Goal: Information Seeking & Learning: Learn about a topic

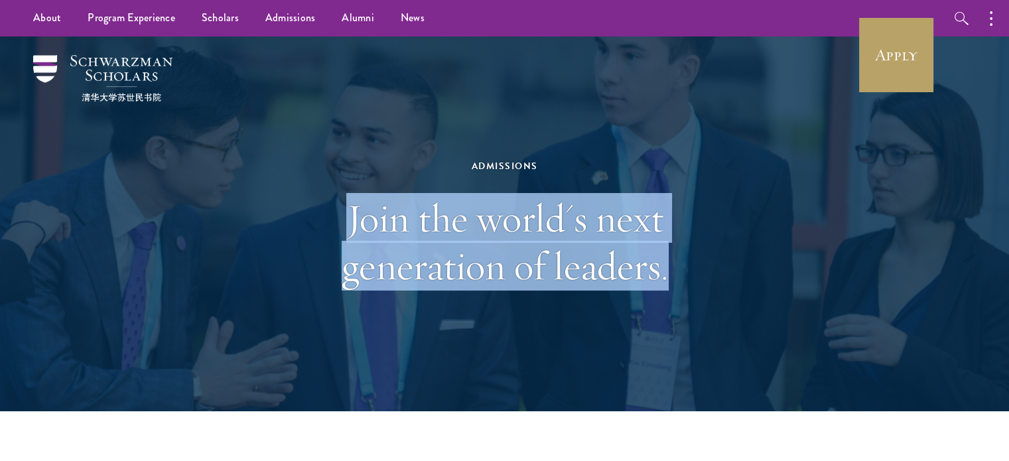
drag, startPoint x: 437, startPoint y: 237, endPoint x: 646, endPoint y: 271, distance: 211.7
click at [666, 294] on div "Admissions Join the world's next generation of leaders." at bounding box center [505, 224] width 458 height 265
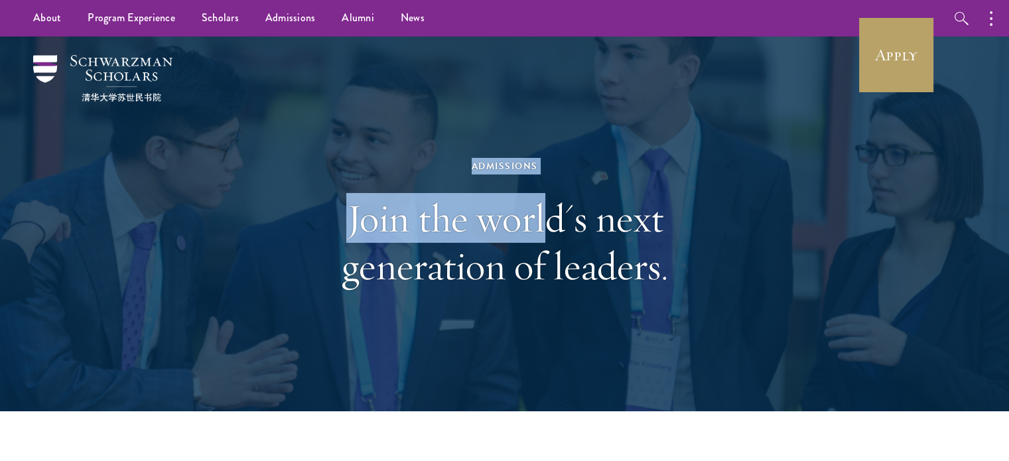
click at [618, 235] on div "Admissions Join the world's next generation of leaders." at bounding box center [505, 224] width 458 height 265
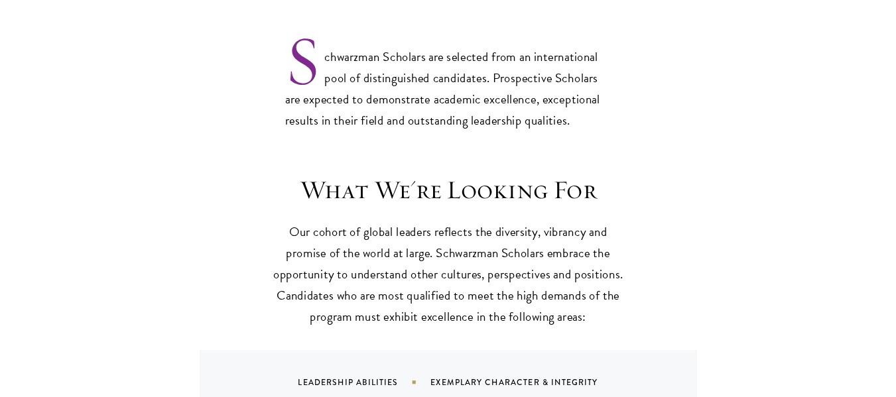
scroll to position [1260, 0]
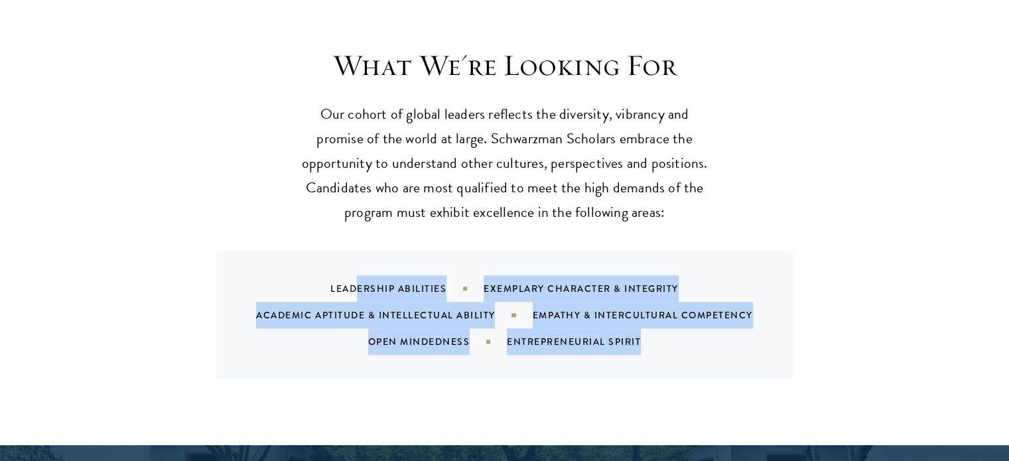
drag, startPoint x: 337, startPoint y: 243, endPoint x: 700, endPoint y: 356, distance: 379.8
click at [700, 356] on div "What We're Looking For Our cohort of global leaders reflects the diversity, vib…" at bounding box center [504, 234] width 1009 height 423
click at [666, 347] on div "Leadership Abilities Exemplary Character & Integrity Academic Aptitude & Intell…" at bounding box center [504, 314] width 577 height 127
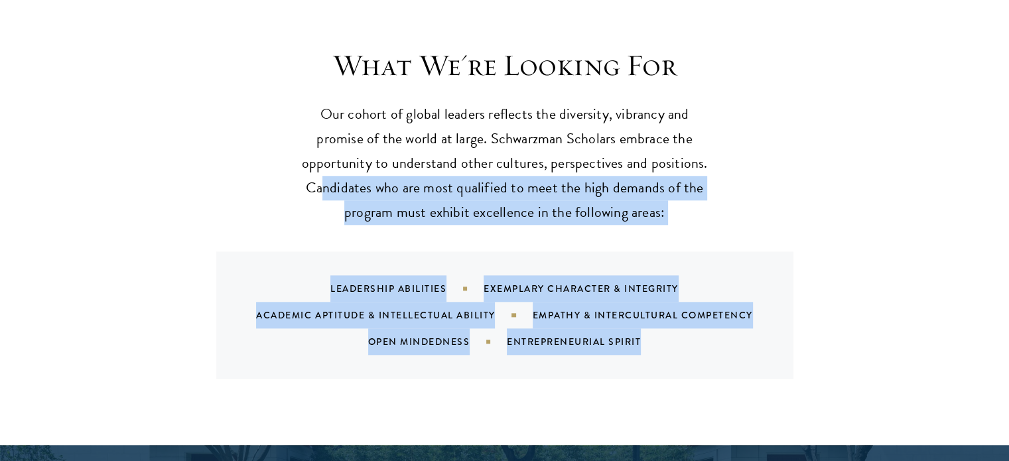
drag, startPoint x: 649, startPoint y: 330, endPoint x: 323, endPoint y: 158, distance: 368.7
click at [323, 158] on div "What We're Looking For Our cohort of global leaders reflects the diversity, vib…" at bounding box center [505, 213] width 716 height 332
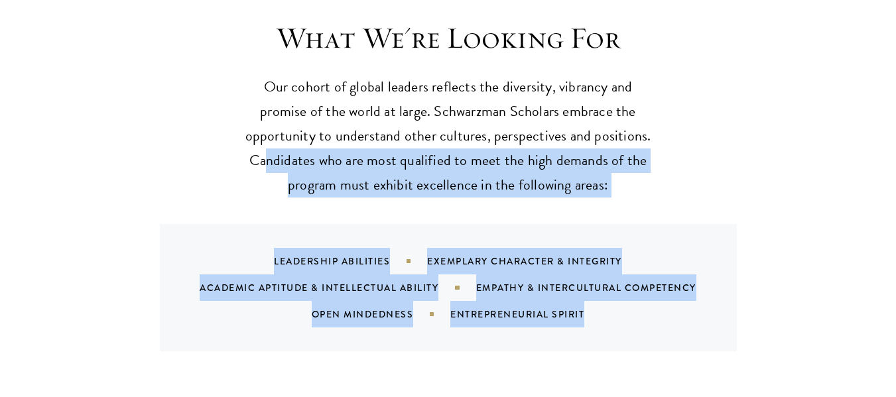
click at [493, 224] on div "Leadership Abilities Exemplary Character & Integrity Academic Aptitude & Intell…" at bounding box center [448, 287] width 577 height 127
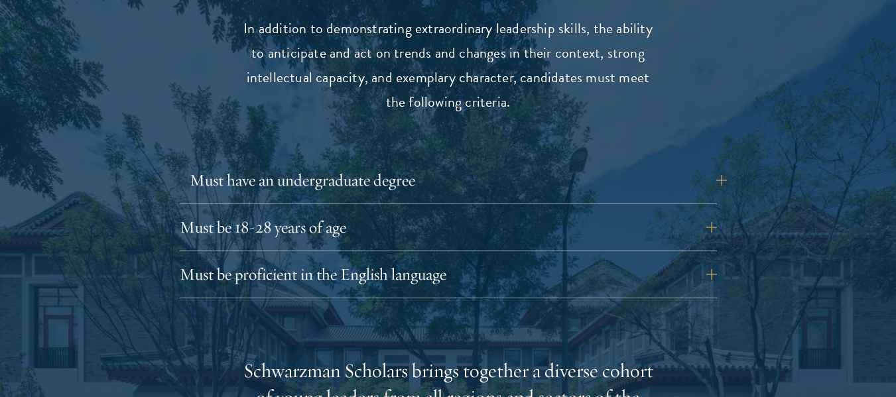
scroll to position [1790, 0]
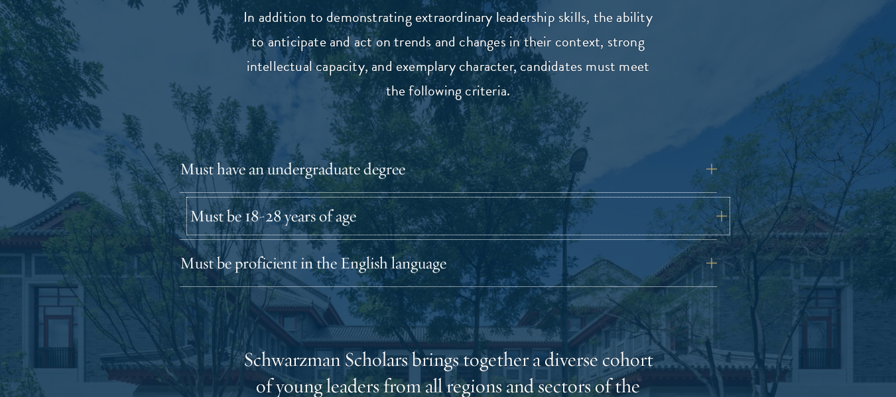
click at [404, 200] on button "Must be 18-28 years of age" at bounding box center [458, 216] width 537 height 32
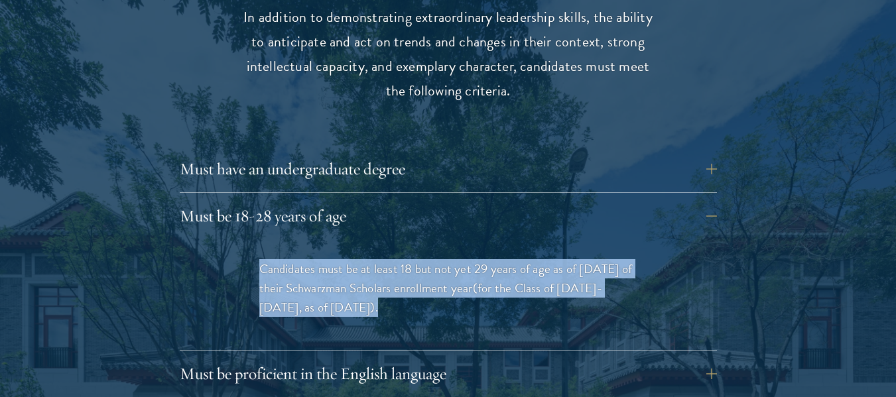
drag, startPoint x: 263, startPoint y: 241, endPoint x: 375, endPoint y: 293, distance: 124.3
click at [375, 293] on div "Candidates must be at least 18 but not yet 29 years of age as of [DATE] of thei…" at bounding box center [448, 294] width 458 height 111
click at [376, 275] on p "Candidates must be at least 18 but not yet 29 years of age as of [DATE] of thei…" at bounding box center [448, 288] width 378 height 58
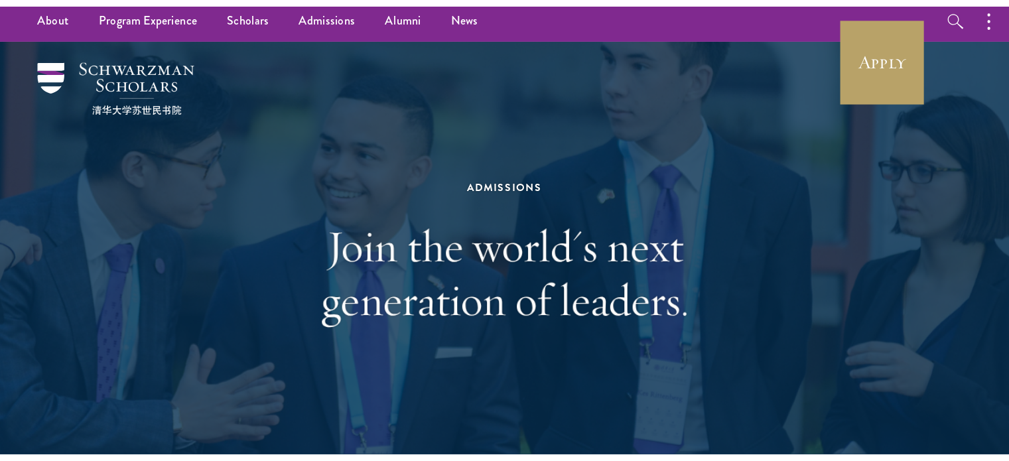
scroll to position [0, 0]
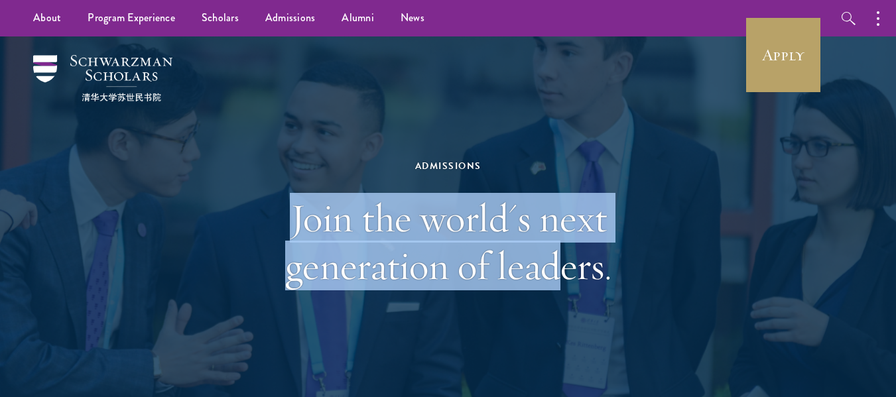
drag, startPoint x: 290, startPoint y: 223, endPoint x: 554, endPoint y: 266, distance: 267.3
click at [569, 260] on h1 "Join the world's next generation of leaders." at bounding box center [448, 241] width 458 height 95
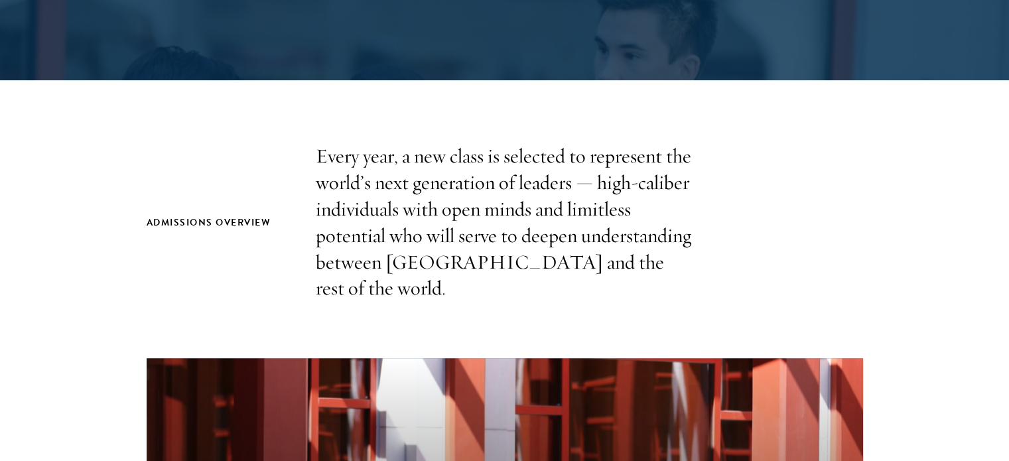
scroll to position [332, 0]
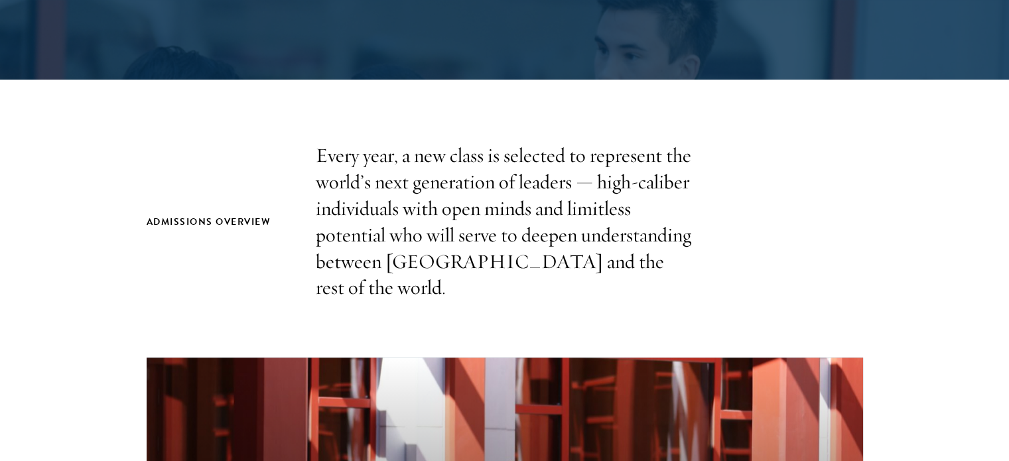
click at [353, 268] on p "Every year, a new class is selected to represent the world’s next generation of…" at bounding box center [505, 222] width 378 height 158
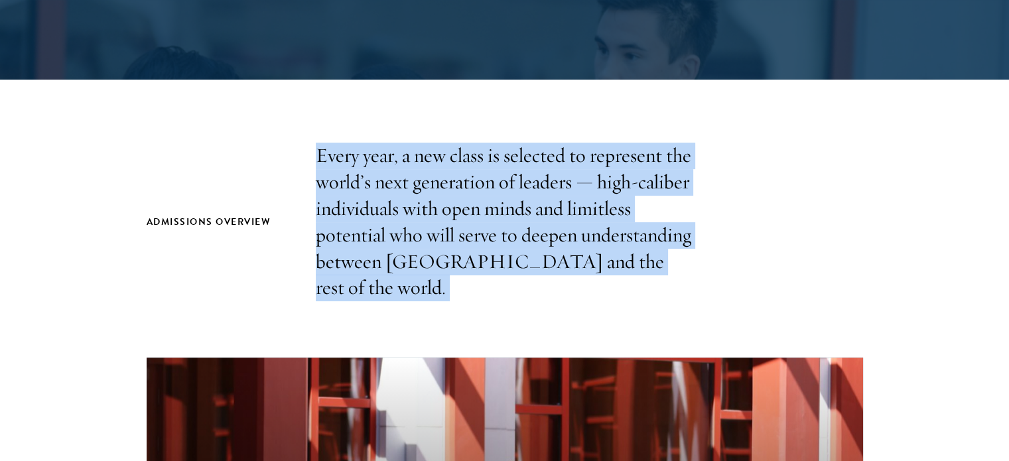
click at [353, 268] on p "Every year, a new class is selected to represent the world’s next generation of…" at bounding box center [505, 222] width 378 height 158
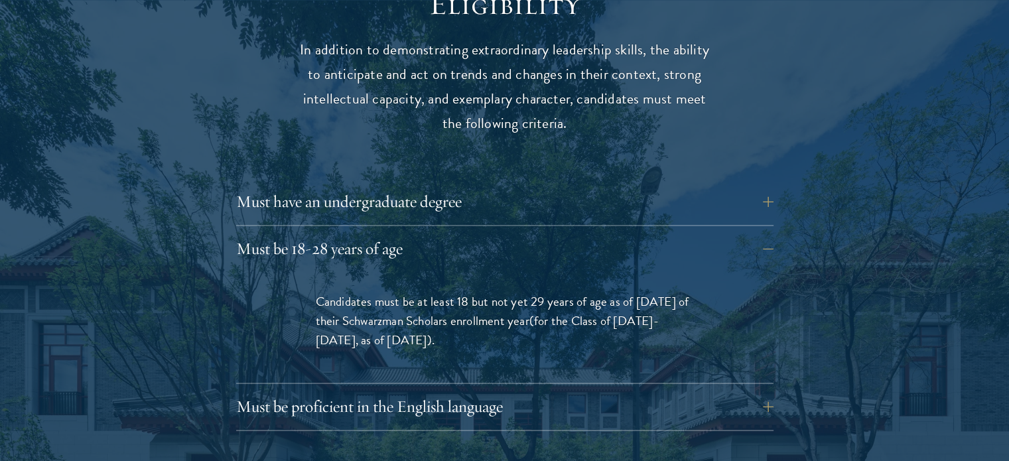
scroll to position [1790, 0]
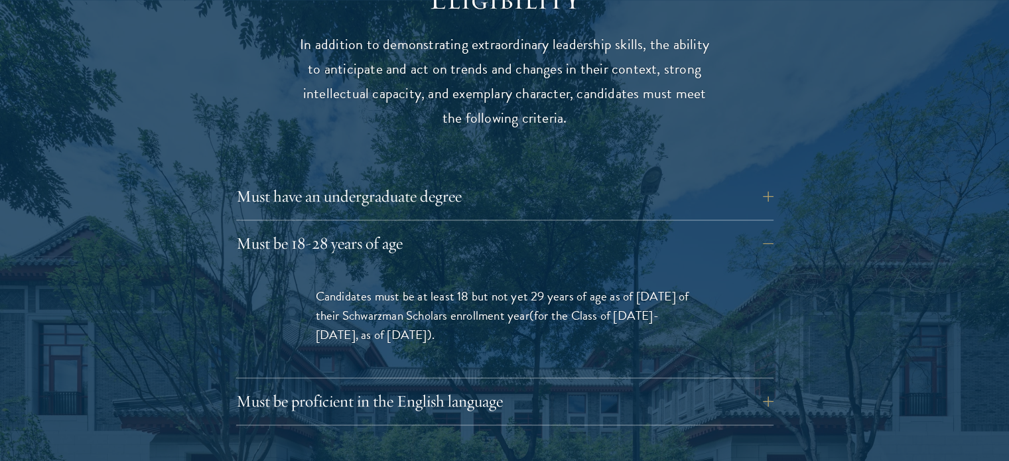
click at [350, 189] on div "Must have an undergraduate degree Applicants who are currently enrolled in unde…" at bounding box center [504, 200] width 537 height 40
click at [340, 180] on button "Must have an undergraduate degree" at bounding box center [514, 196] width 537 height 32
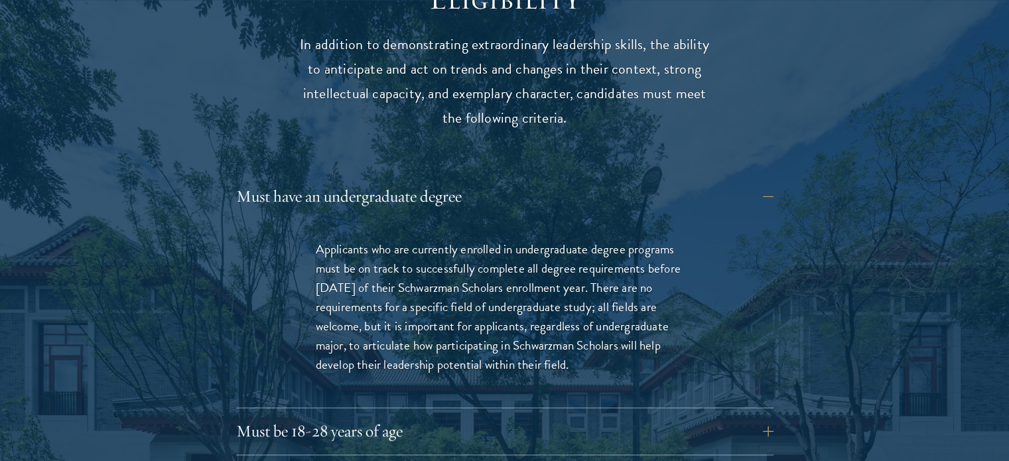
drag, startPoint x: 309, startPoint y: 208, endPoint x: 572, endPoint y: 348, distance: 298.4
click at [572, 348] on div "Applicants who are currently enrolled in undergraduate degree programs must be …" at bounding box center [505, 313] width 458 height 188
click at [340, 180] on button "Must have an undergraduate degree" at bounding box center [514, 196] width 537 height 32
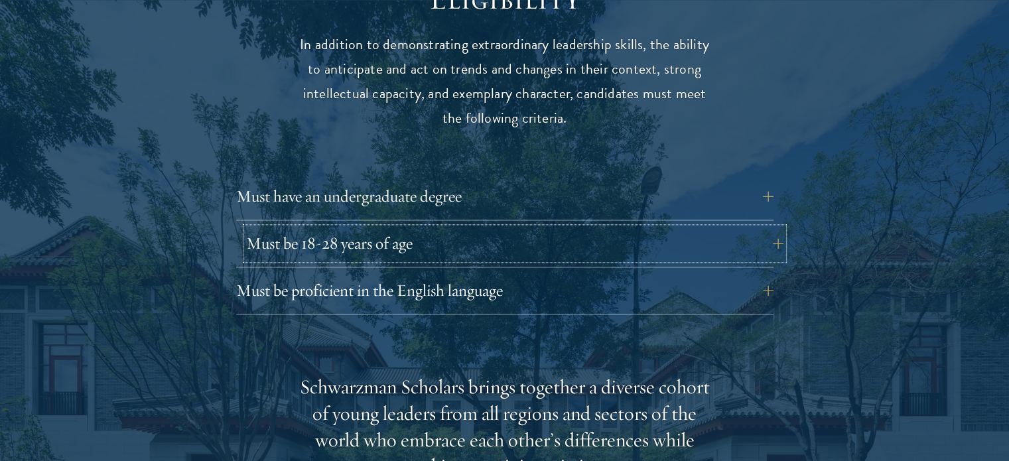
click at [387, 227] on button "Must be 18-28 years of age" at bounding box center [514, 243] width 537 height 32
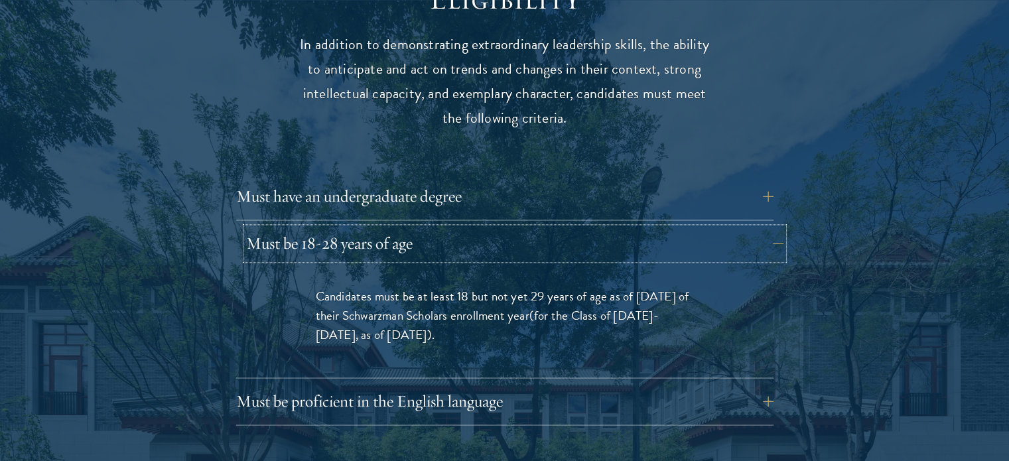
click at [387, 227] on button "Must be 18-28 years of age" at bounding box center [514, 243] width 537 height 32
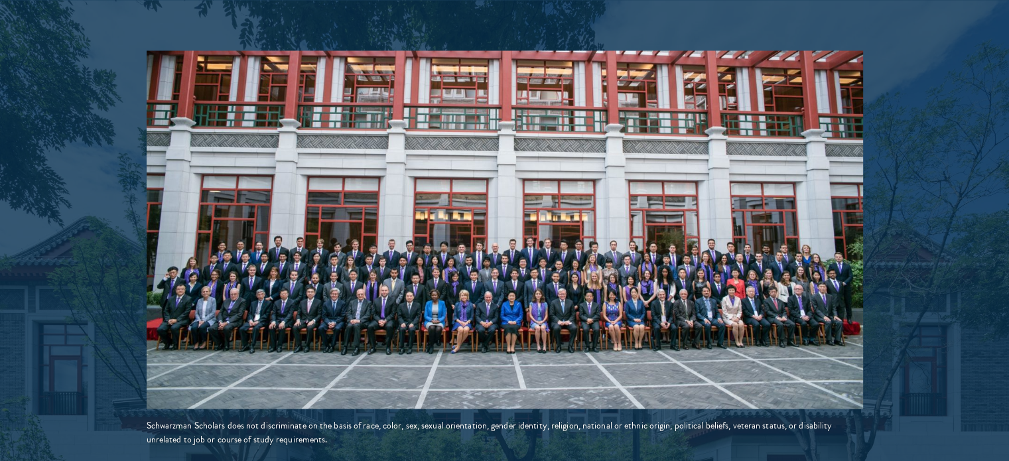
scroll to position [2321, 0]
